Goal: Use online tool/utility

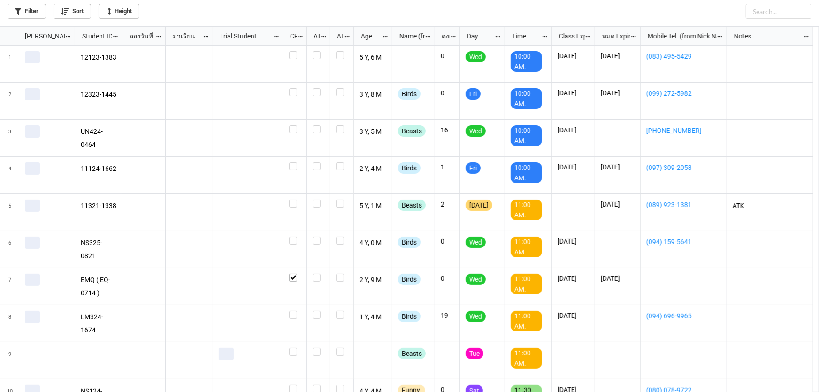
scroll to position [360, 813]
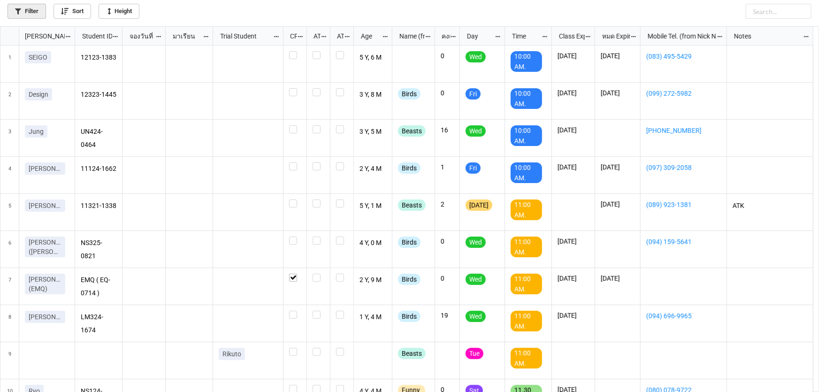
click at [26, 9] on link "Filter" at bounding box center [27, 11] width 38 height 15
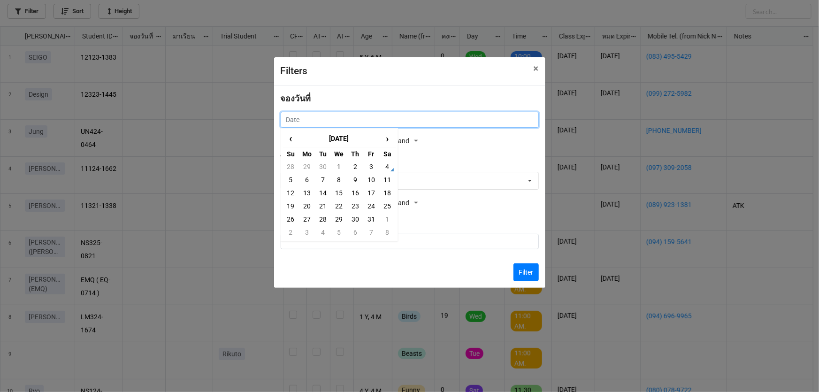
click at [387, 124] on input "text" at bounding box center [410, 120] width 258 height 16
click at [353, 186] on td "9" at bounding box center [355, 179] width 16 height 13
type input "9/10/2025"
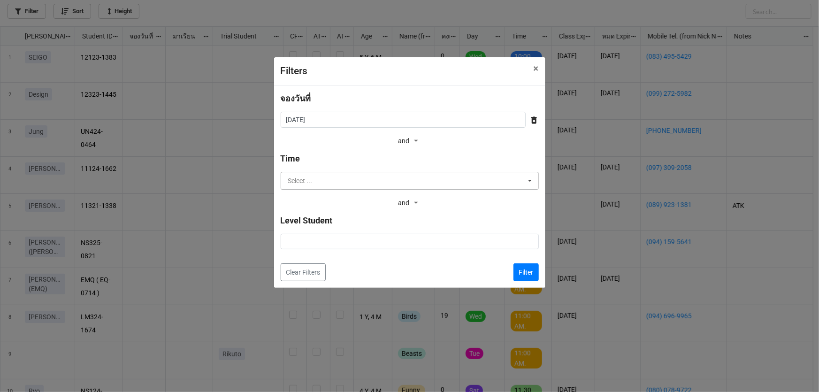
click at [355, 185] on input "text" at bounding box center [410, 180] width 257 height 17
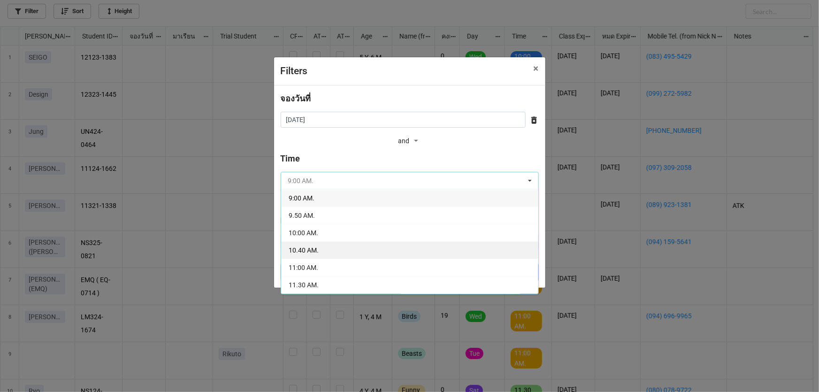
scroll to position [42, 0]
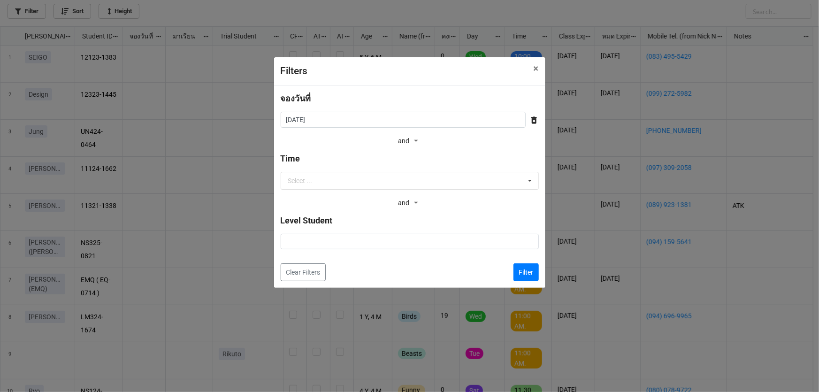
click at [502, 145] on div "and and" at bounding box center [410, 141] width 258 height 14
click at [534, 269] on button "Filter" at bounding box center [525, 272] width 25 height 18
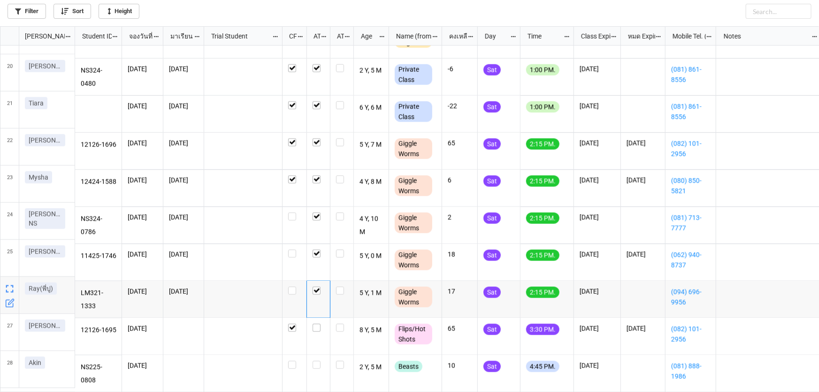
scroll to position [360, 813]
click at [313, 324] on label "grid" at bounding box center [319, 324] width 12 height 0
click at [316, 361] on label "grid" at bounding box center [319, 361] width 12 height 0
checkbox input "true"
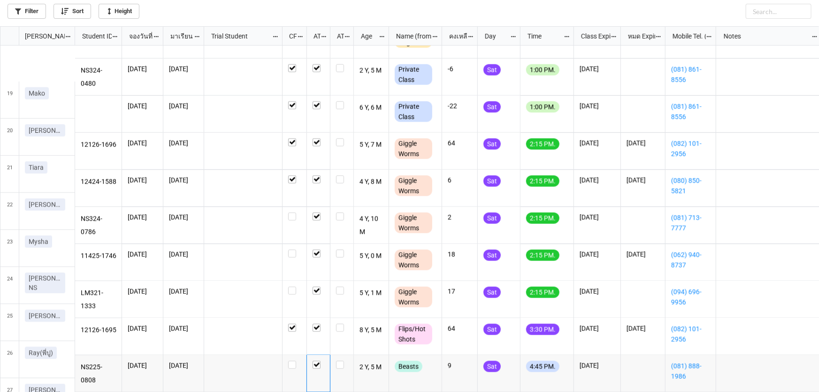
scroll to position [696, 0]
